Goal: Complete application form

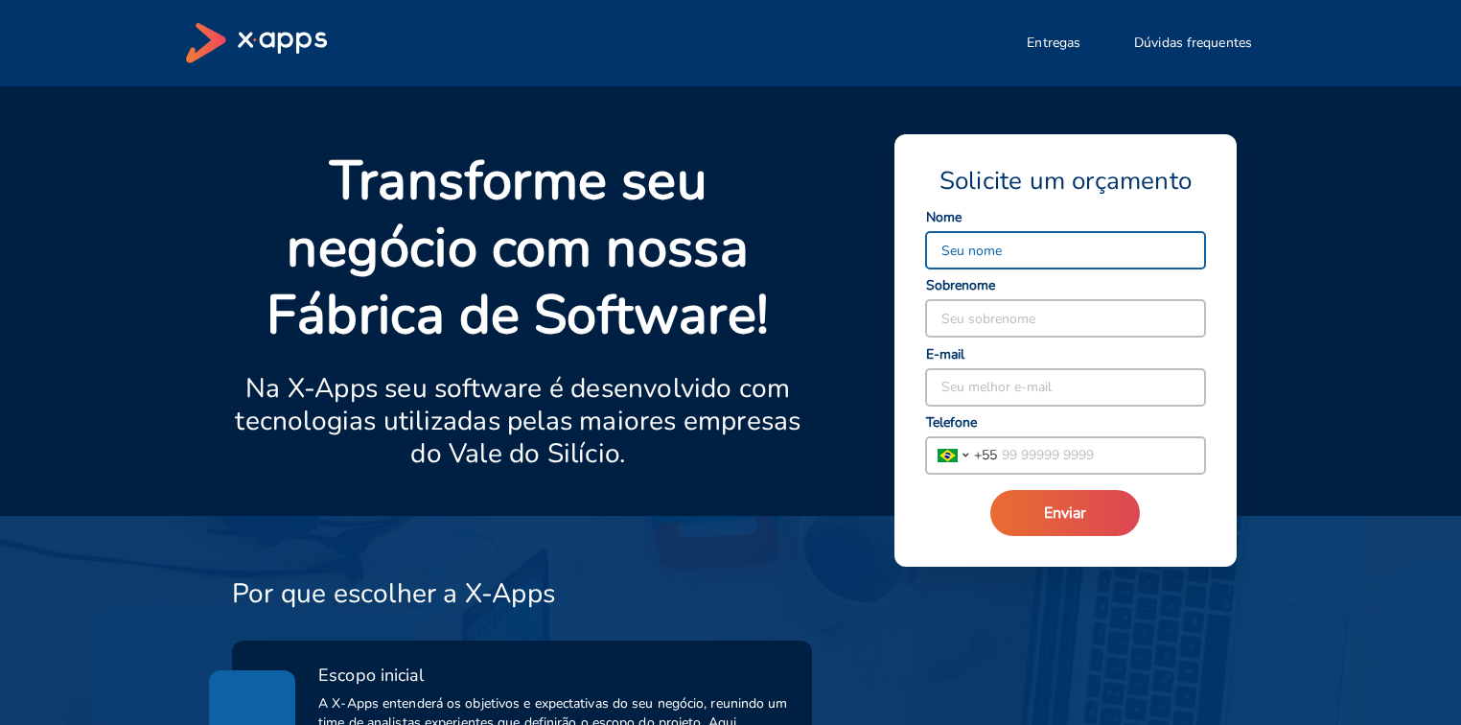
click at [1082, 254] on input at bounding box center [1065, 250] width 279 height 36
type input "MATHEUS"
type input "SOUSA"
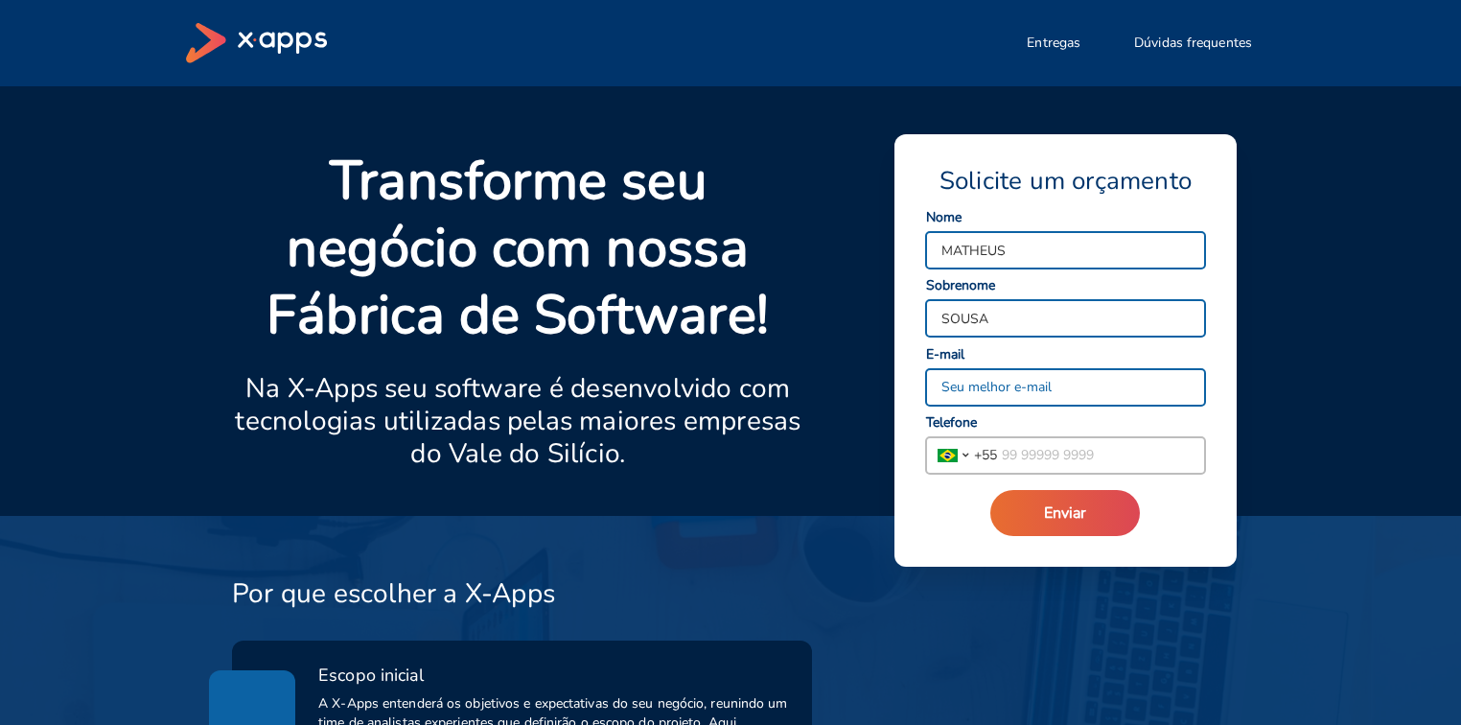
click at [1003, 384] on input at bounding box center [1065, 387] width 279 height 36
click at [1165, 386] on input "[EMAIL_ADDRESS][DOMAIN_NAME]" at bounding box center [1065, 387] width 279 height 36
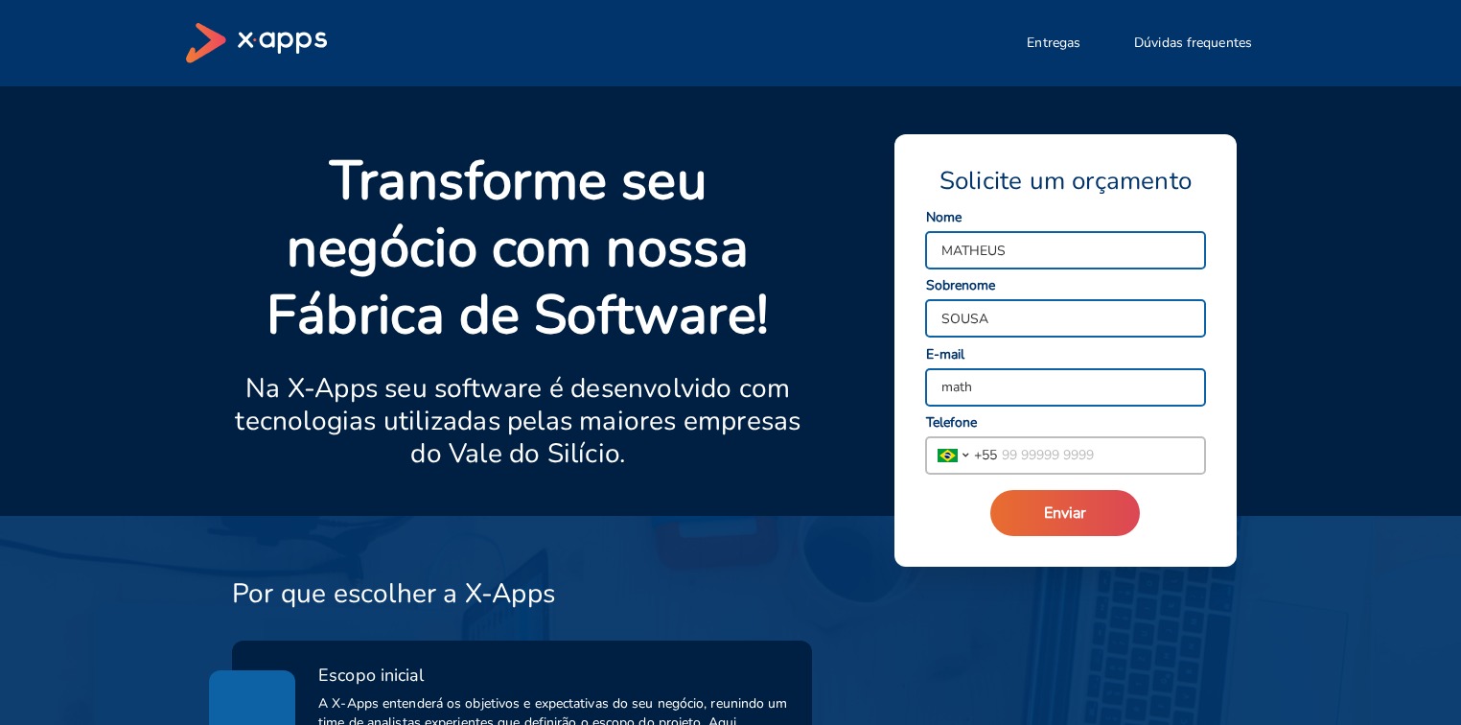
type input "[EMAIL_ADDRESS][DOMAIN_NAME]"
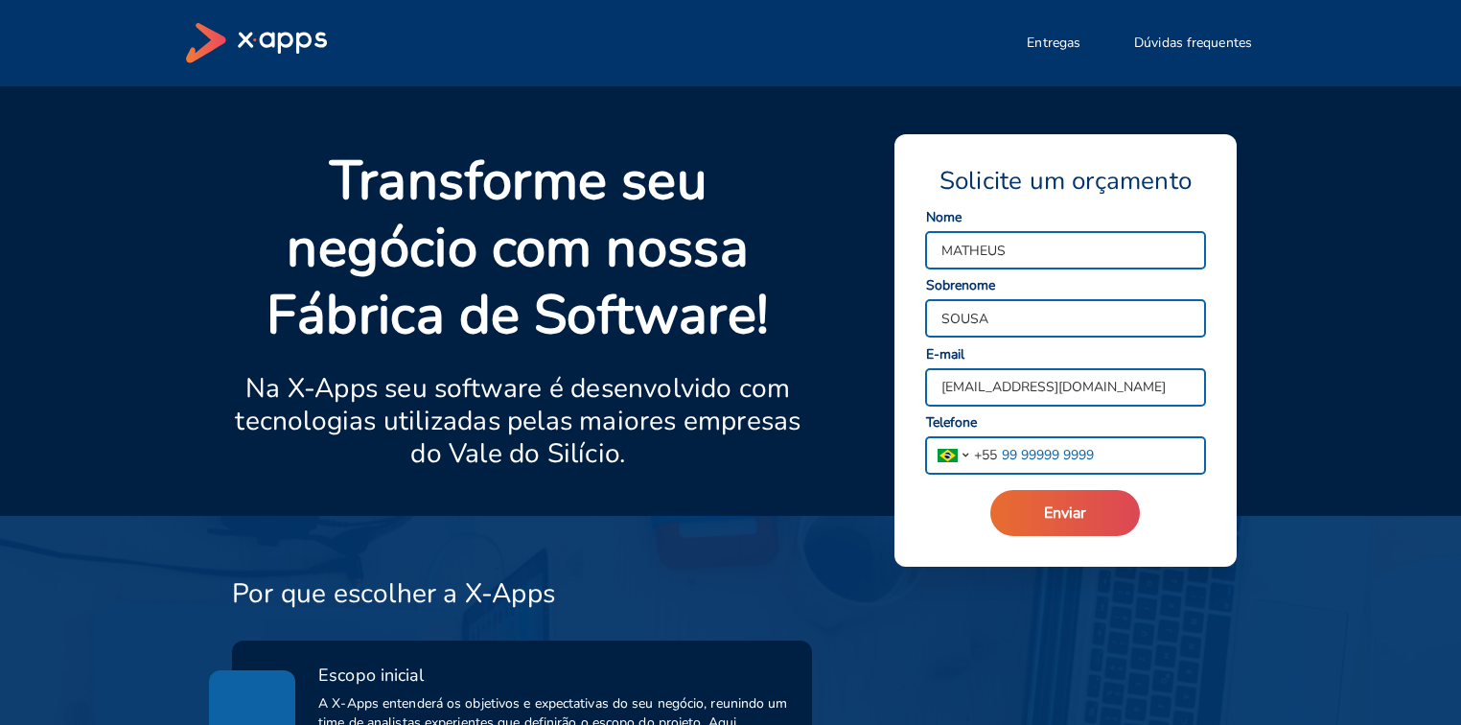
click at [1040, 468] on input "tel" at bounding box center [1101, 455] width 208 height 36
type input "[PHONE_NUMBER]"
click at [1061, 525] on button "Enviar" at bounding box center [1065, 513] width 150 height 46
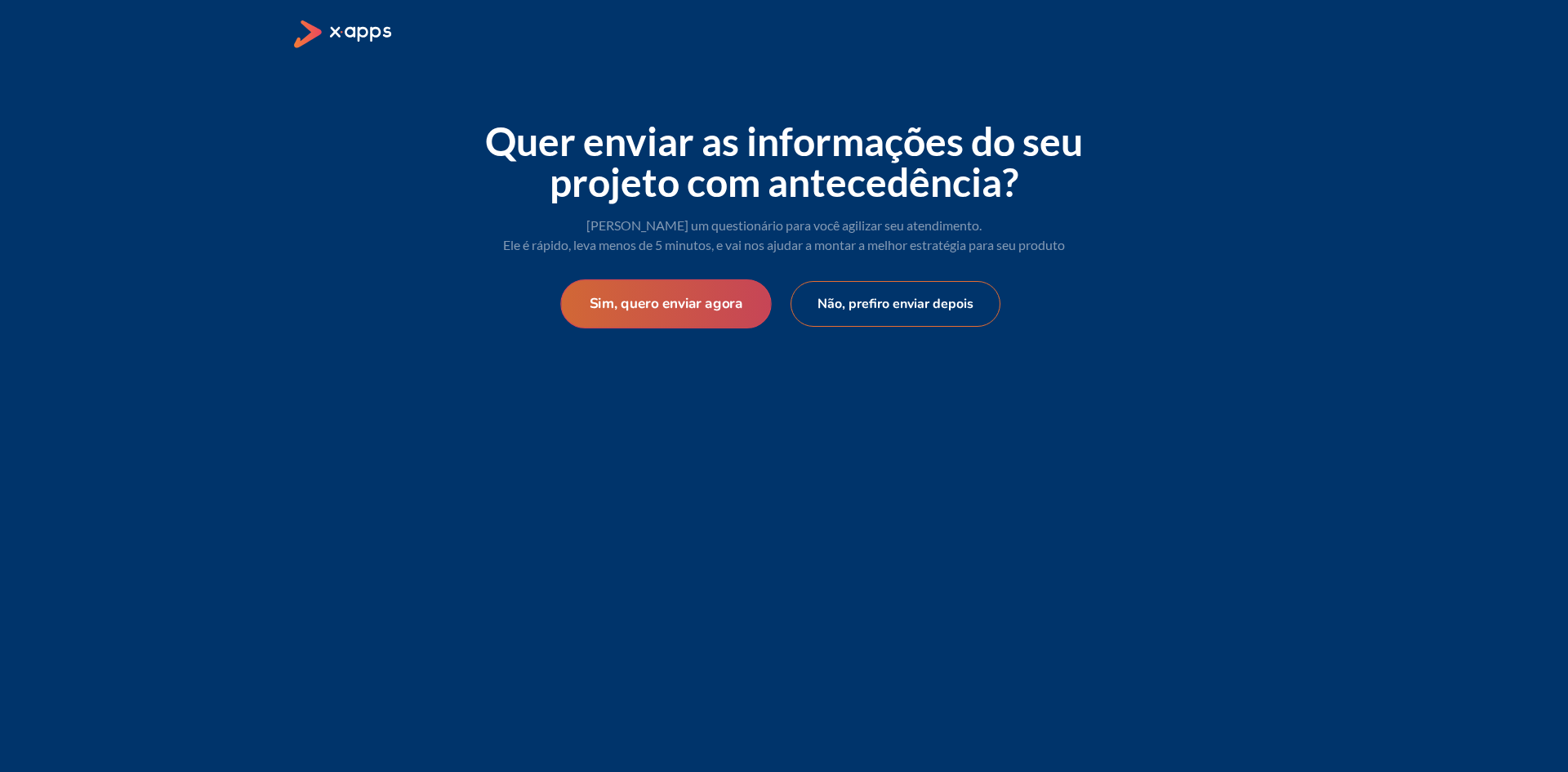
click at [663, 305] on button "Sim, quero enviar agora" at bounding box center [665, 304] width 210 height 49
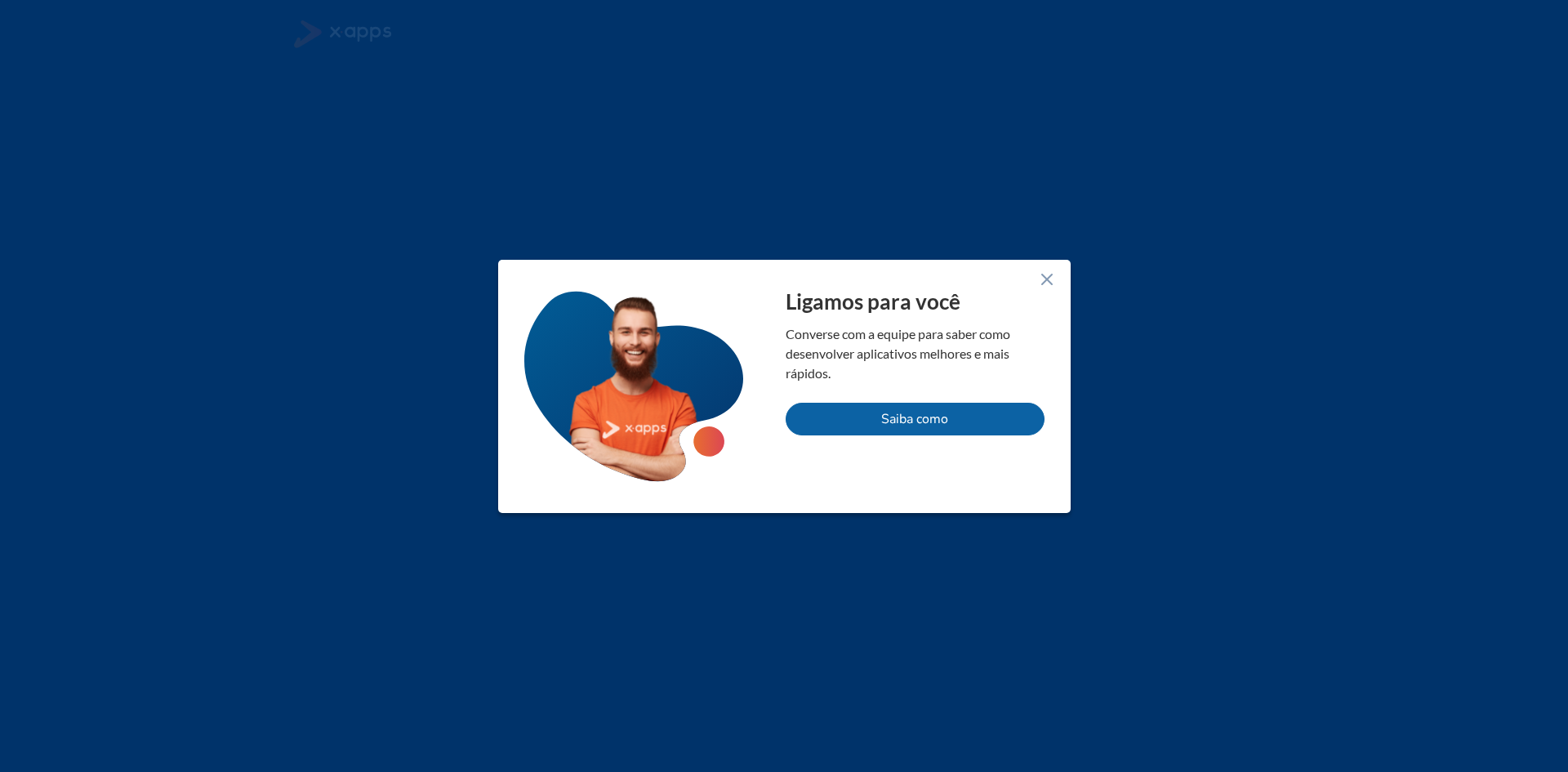
click at [1049, 274] on icon at bounding box center [1047, 279] width 20 height 20
